Goal: Task Accomplishment & Management: Manage account settings

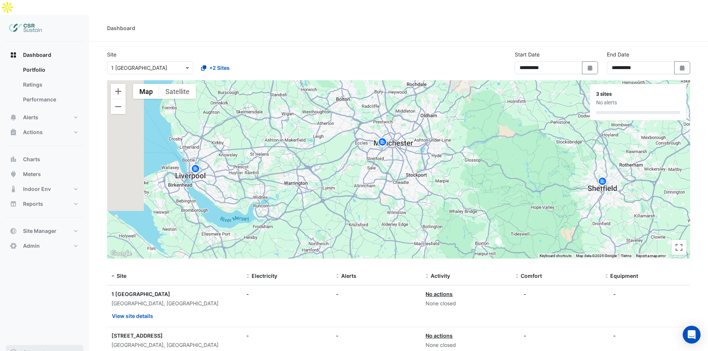
click at [49, 345] on button "Account" at bounding box center [44, 352] width 77 height 15
click at [39, 275] on link "Account Settings" at bounding box center [44, 282] width 71 height 15
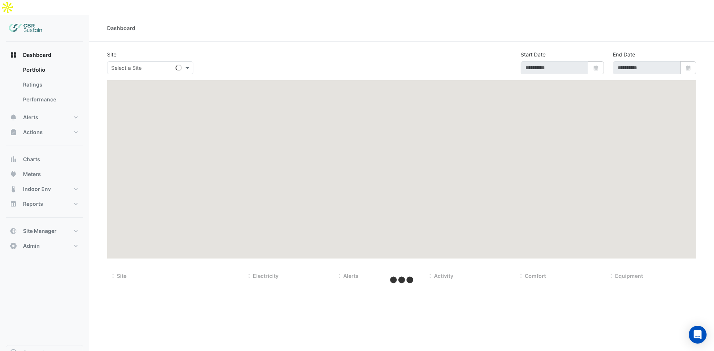
type input "**********"
